Goal: Information Seeking & Learning: Learn about a topic

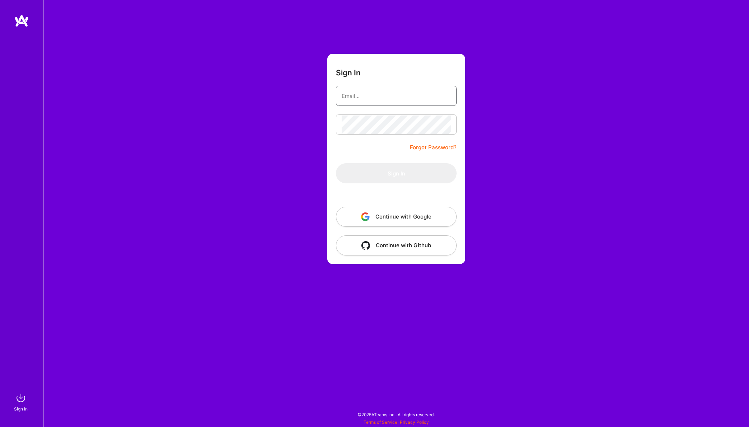
click at [393, 96] on input "email" at bounding box center [395, 96] width 109 height 18
click at [366, 93] on input "email" at bounding box center [395, 96] width 109 height 18
type input "[EMAIL_ADDRESS][DOMAIN_NAME]"
click at [336, 163] on button "Sign In" at bounding box center [396, 173] width 121 height 20
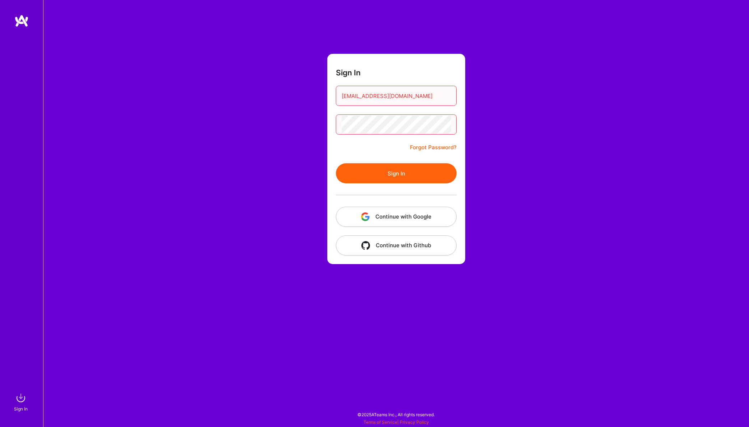
click at [446, 219] on button "Continue with Google" at bounding box center [396, 217] width 121 height 20
click at [417, 216] on button "Continue with Google" at bounding box center [396, 217] width 121 height 20
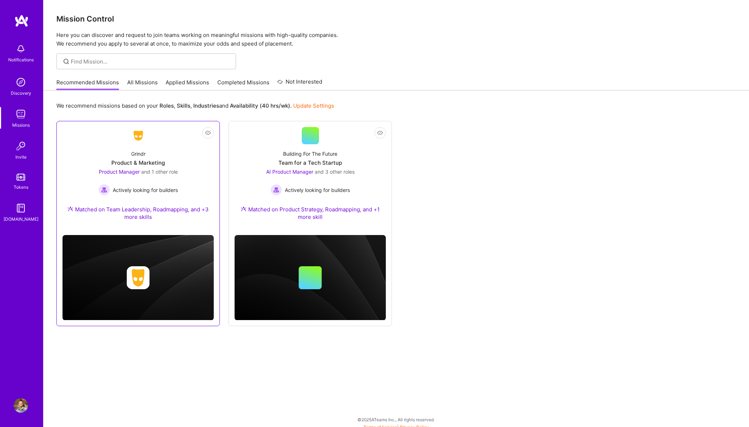
click at [178, 152] on div "Grindr Product & Marketing Product Manager and 1 other role Actively looking fo…" at bounding box center [137, 186] width 151 height 85
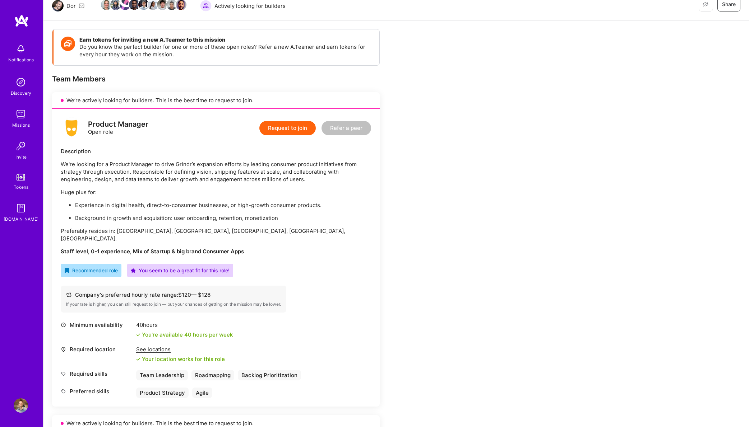
scroll to position [90, 0]
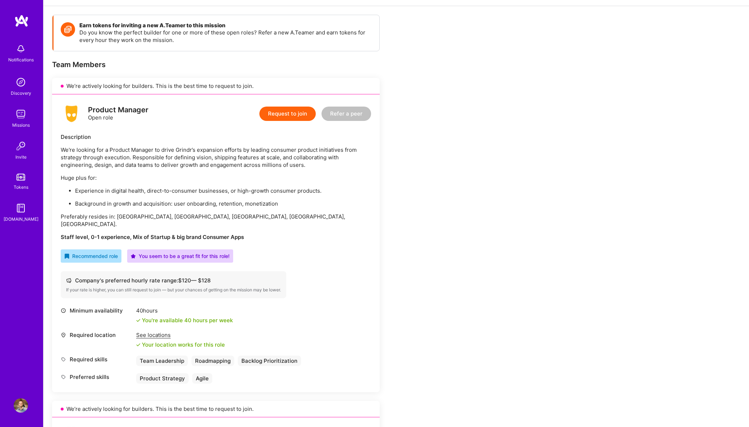
click at [206, 149] on p "We're looking for a Product Manager to drive Grindr’s expansion efforts by lead…" at bounding box center [216, 157] width 310 height 23
